Goal: Task Accomplishment & Management: Manage account settings

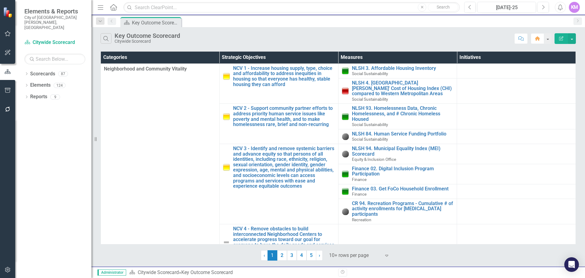
click at [577, 8] on div "KM" at bounding box center [574, 7] width 11 height 11
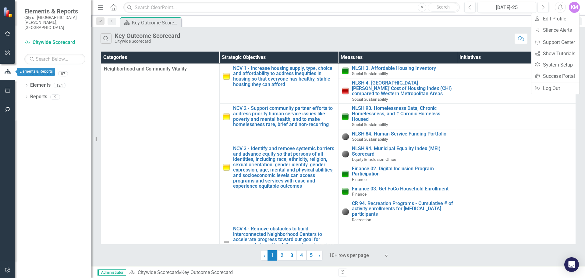
click at [9, 72] on icon "button" at bounding box center [7, 71] width 7 height 5
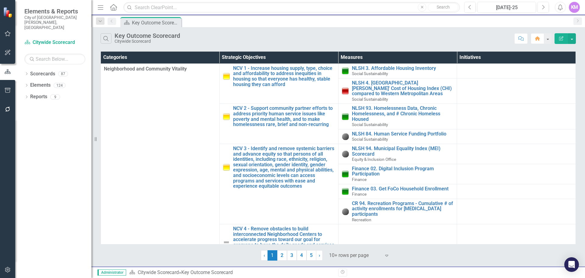
click at [8, 268] on icon "button" at bounding box center [8, 269] width 6 height 5
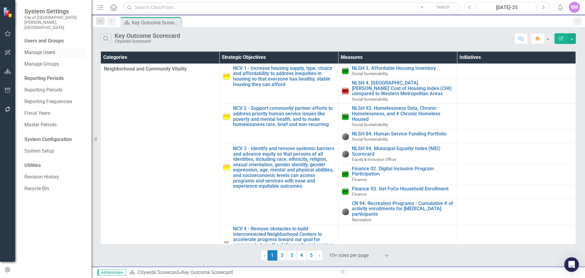
click at [57, 49] on link "Manage Users" at bounding box center [54, 52] width 61 height 7
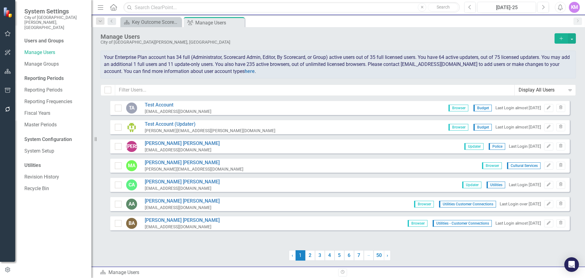
click at [578, 5] on div "KM" at bounding box center [574, 7] width 11 height 11
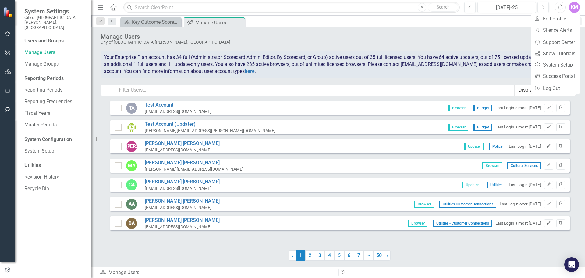
click at [343, 40] on div "City of [GEOGRAPHIC_DATA][PERSON_NAME], [GEOGRAPHIC_DATA]" at bounding box center [326, 42] width 451 height 5
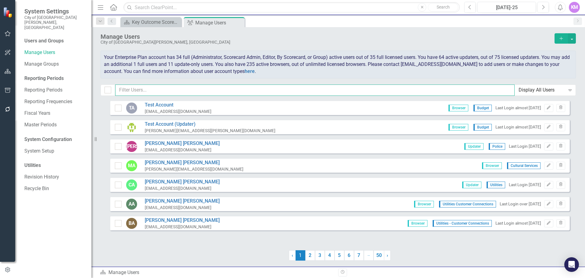
click at [180, 89] on input "text" at bounding box center [314, 89] width 399 height 11
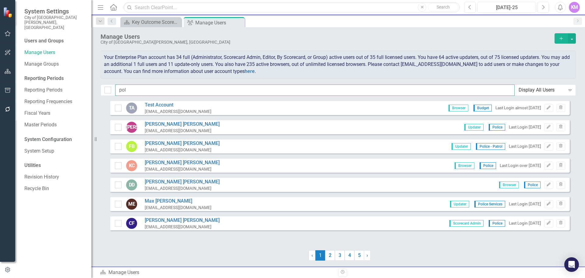
type input "poll"
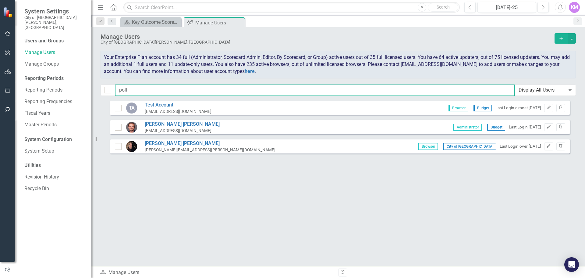
drag, startPoint x: 130, startPoint y: 89, endPoint x: 97, endPoint y: 86, distance: 33.6
click at [100, 83] on div "Manage Users City of [GEOGRAPHIC_DATA][PERSON_NAME], [GEOGRAPHIC_DATA] Add Your…" at bounding box center [338, 63] width 494 height 73
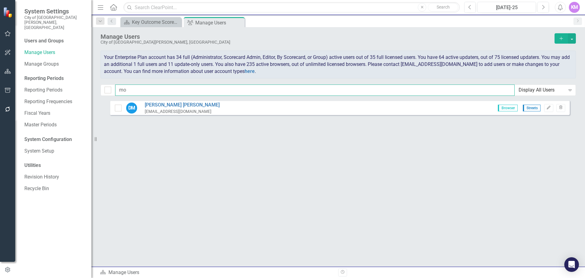
type input "m"
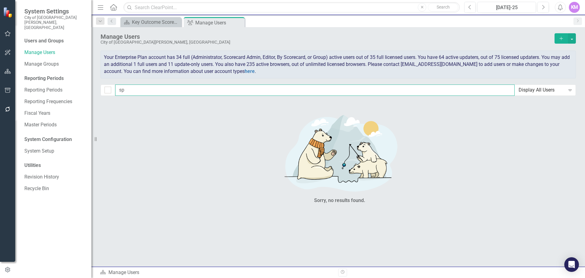
type input "s"
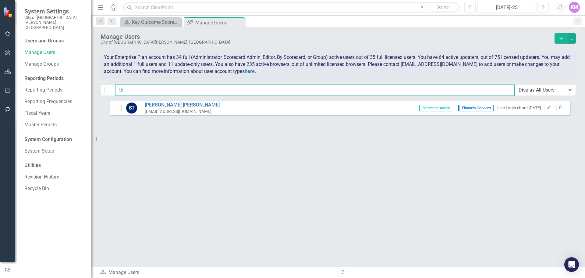
type input "t"
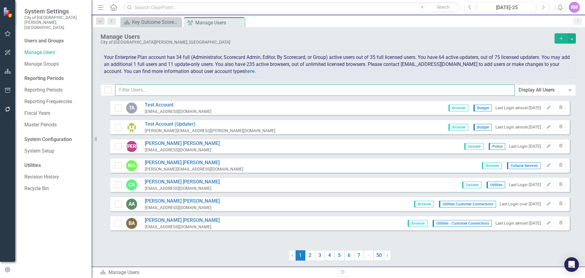
type input "S"
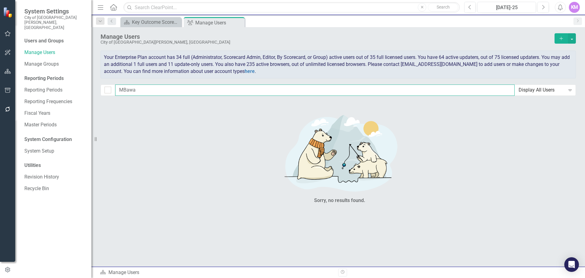
type input "MBawa"
drag, startPoint x: 131, startPoint y: 90, endPoint x: 80, endPoint y: 86, distance: 51.7
click at [87, 89] on div "System Settings City of [GEOGRAPHIC_DATA][PERSON_NAME], [GEOGRAPHIC_DATA] Users…" at bounding box center [292, 139] width 585 height 278
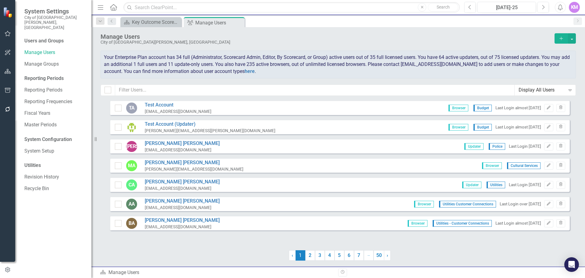
click at [346, 51] on div "Your Enterprise Plan account has 34 full (Administrator, Scorecard Admin, Edito…" at bounding box center [338, 65] width 475 height 28
click at [510, 29] on div "Manage Users City of [GEOGRAPHIC_DATA][PERSON_NAME], [GEOGRAPHIC_DATA] Add Your…" at bounding box center [338, 63] width 494 height 73
click at [240, 22] on icon "Close" at bounding box center [239, 22] width 6 height 5
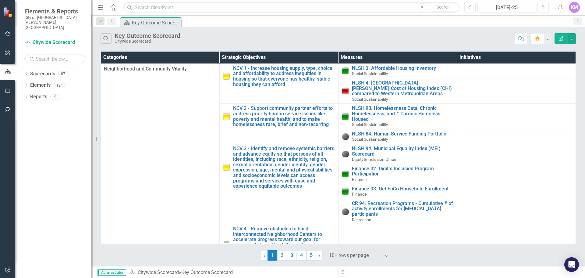
click at [578, 9] on div "KM" at bounding box center [574, 7] width 11 height 11
